Goal: Contribute content

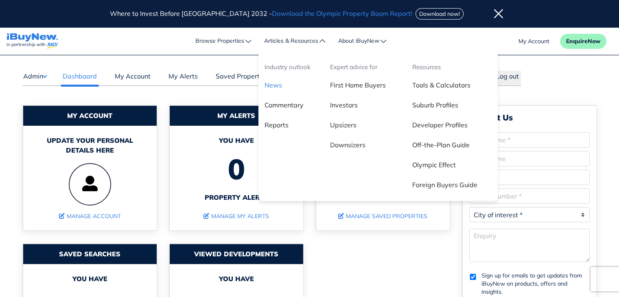
click at [282, 81] on link "News" at bounding box center [291, 88] width 66 height 20
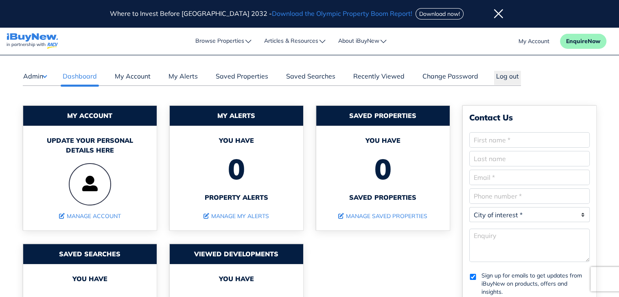
click at [45, 77] on button "Admin" at bounding box center [35, 76] width 24 height 11
click at [494, 14] on icon at bounding box center [498, 14] width 9 height 10
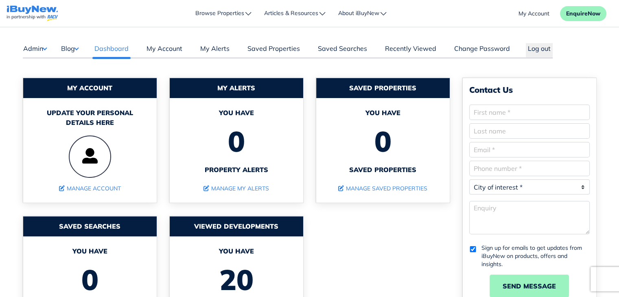
click at [77, 51] on button "Blog" at bounding box center [70, 48] width 18 height 11
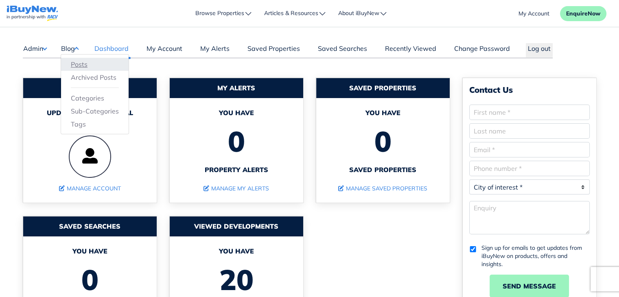
click at [85, 62] on link "Posts" at bounding box center [95, 64] width 48 height 10
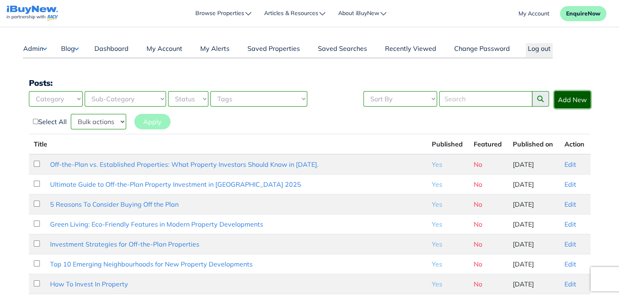
click at [586, 98] on link "Add New" at bounding box center [572, 99] width 36 height 17
click at [570, 162] on link "Edit" at bounding box center [570, 164] width 12 height 8
click at [276, 163] on link "Off-the-Plan vs. Established Properties: What Property Investors Should Know in…" at bounding box center [184, 164] width 269 height 8
click at [565, 165] on link "Edit" at bounding box center [570, 164] width 12 height 8
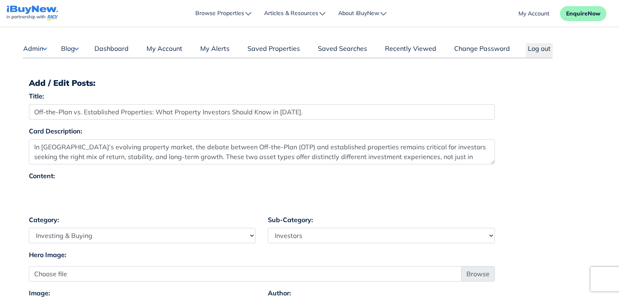
select select "4"
select select "17"
select select "7"
select select "4"
select select "17"
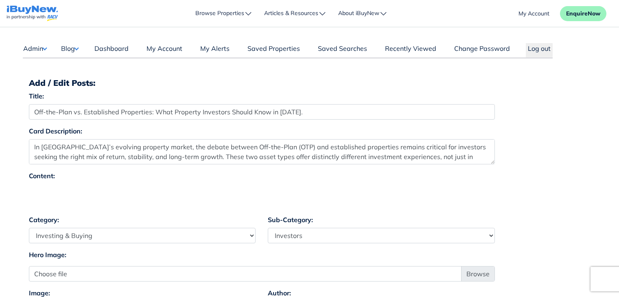
select select "7"
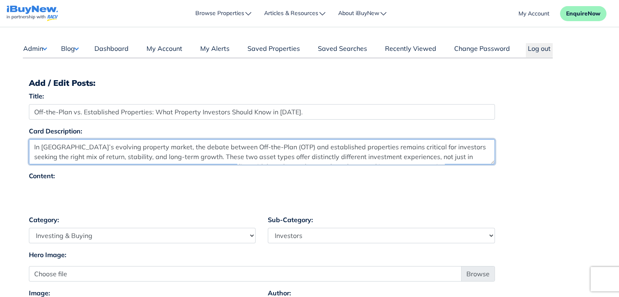
click at [426, 157] on textarea "In [GEOGRAPHIC_DATA]’s evolving property market, the debate between Off-the-Pla…" at bounding box center [262, 151] width 466 height 25
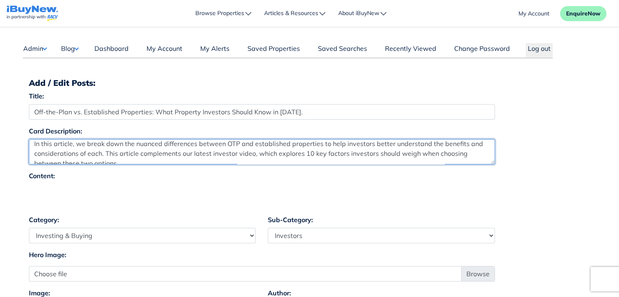
scroll to position [39, 0]
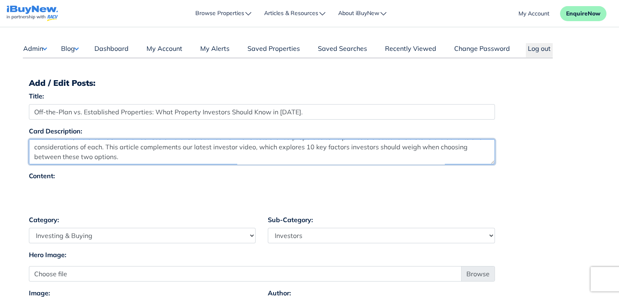
click at [492, 161] on textarea "In [GEOGRAPHIC_DATA]’s evolving property market, the debate between Off-the-Pla…" at bounding box center [262, 151] width 466 height 25
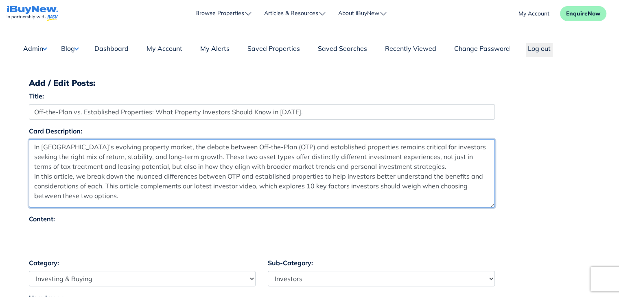
scroll to position [0, 0]
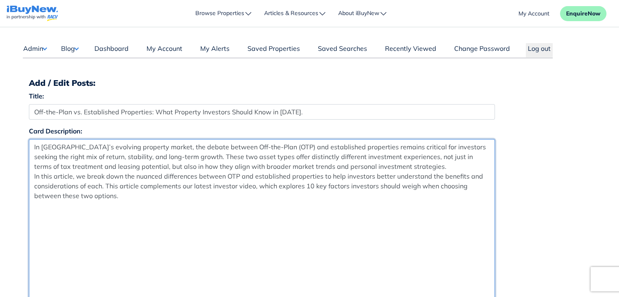
drag, startPoint x: 493, startPoint y: 162, endPoint x: 499, endPoint y: 311, distance: 149.5
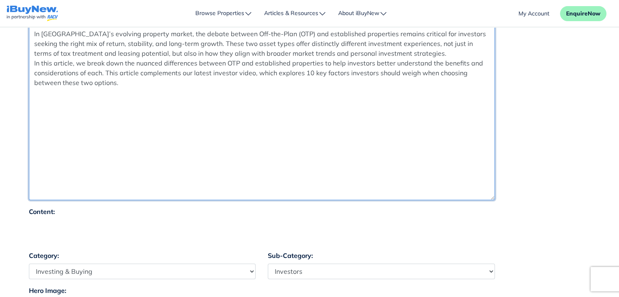
scroll to position [112, 0]
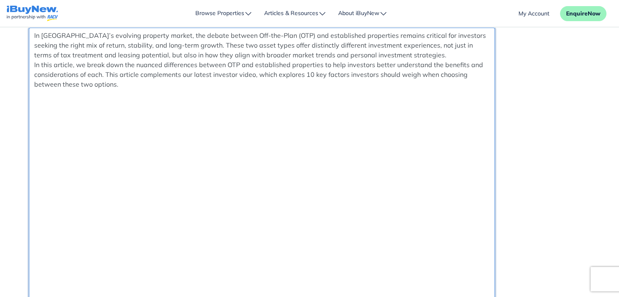
drag, startPoint x: 492, startPoint y: 200, endPoint x: 502, endPoint y: 316, distance: 116.0
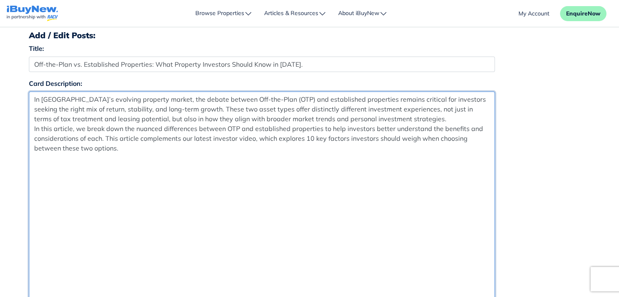
scroll to position [43, 0]
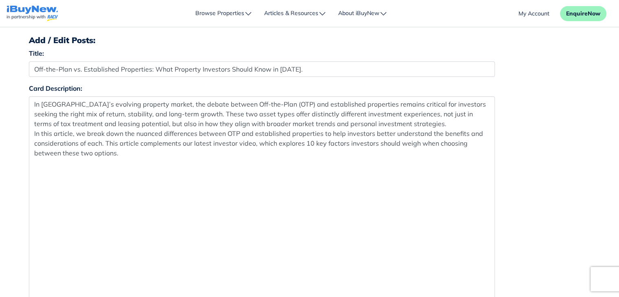
click at [557, 138] on div "Card Description: In [GEOGRAPHIC_DATA]’s evolving property market, the debate b…" at bounding box center [310, 237] width 574 height 309
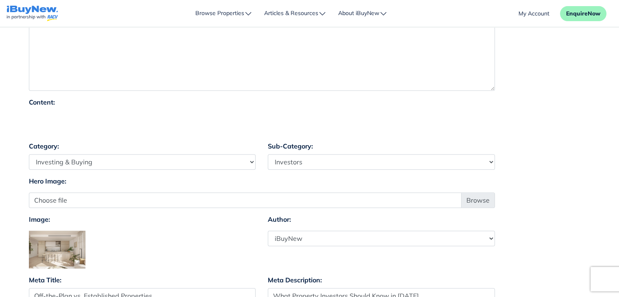
scroll to position [337, 0]
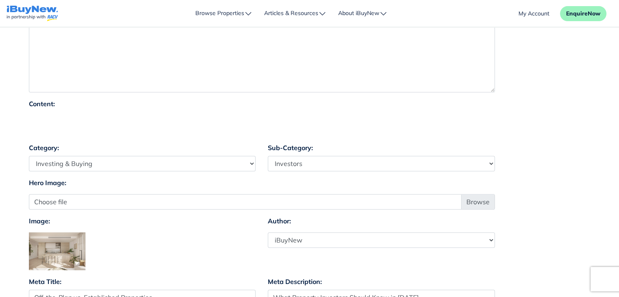
click at [108, 123] on div at bounding box center [262, 124] width 466 height 24
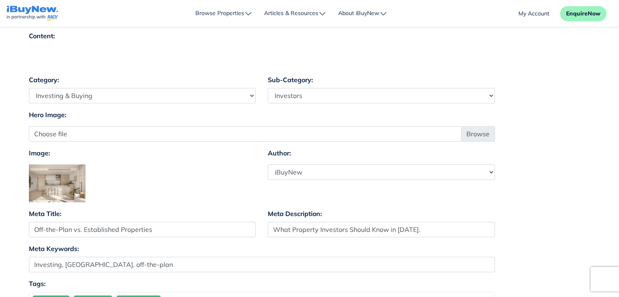
scroll to position [0, 0]
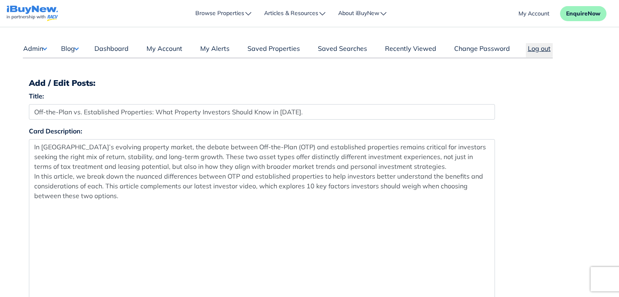
click at [537, 50] on button "Log out" at bounding box center [539, 50] width 27 height 14
